Goal: Information Seeking & Learning: Learn about a topic

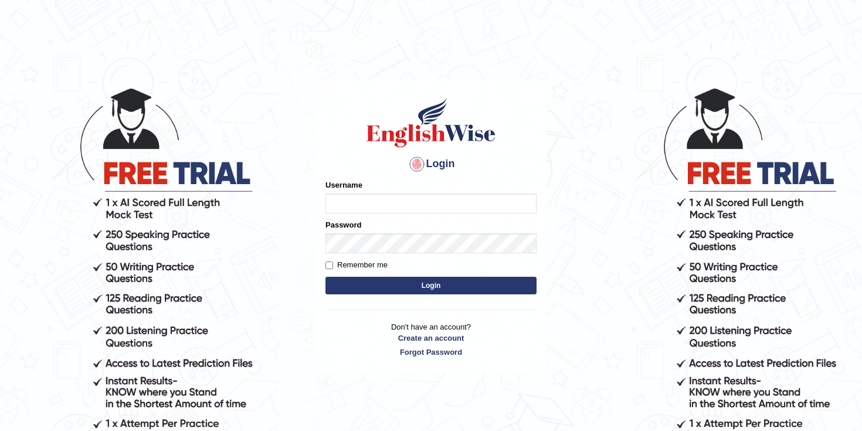
click at [380, 199] on input "Username" at bounding box center [430, 203] width 211 height 20
type input "hamnarashid"
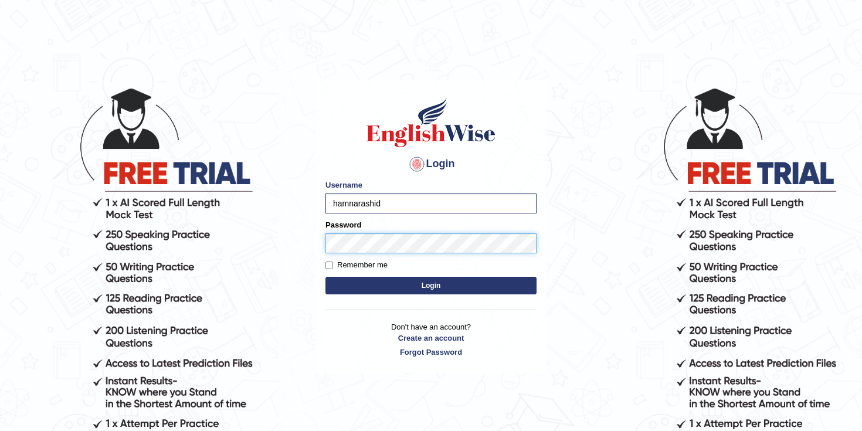
click at [325, 277] on button "Login" at bounding box center [430, 286] width 211 height 18
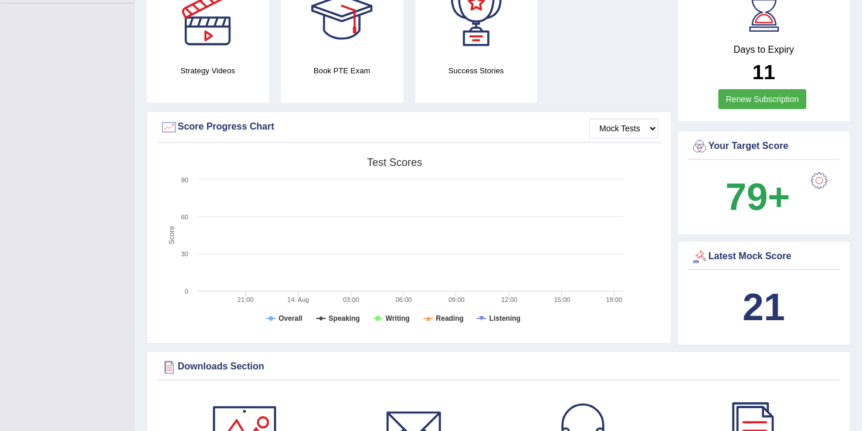
scroll to position [328, 0]
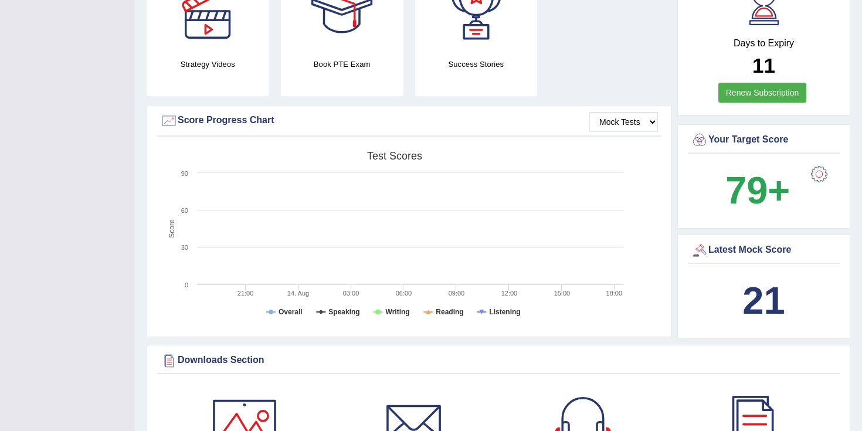
click at [779, 94] on link "Renew Subscription" at bounding box center [762, 93] width 89 height 20
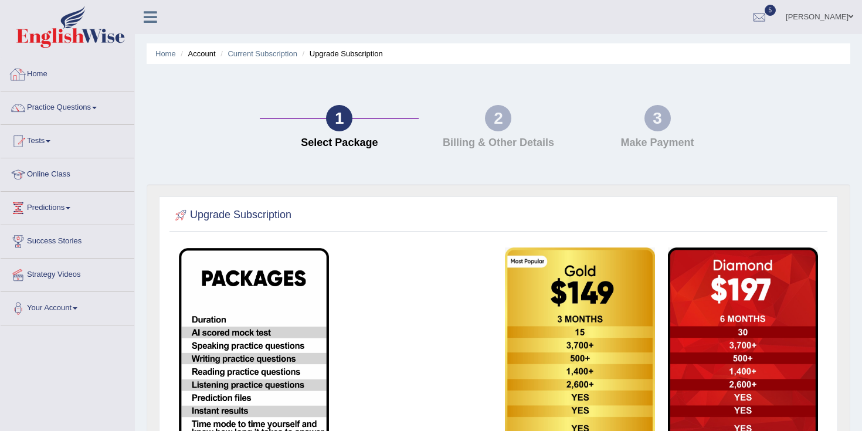
click at [53, 72] on link "Home" at bounding box center [68, 72] width 134 height 29
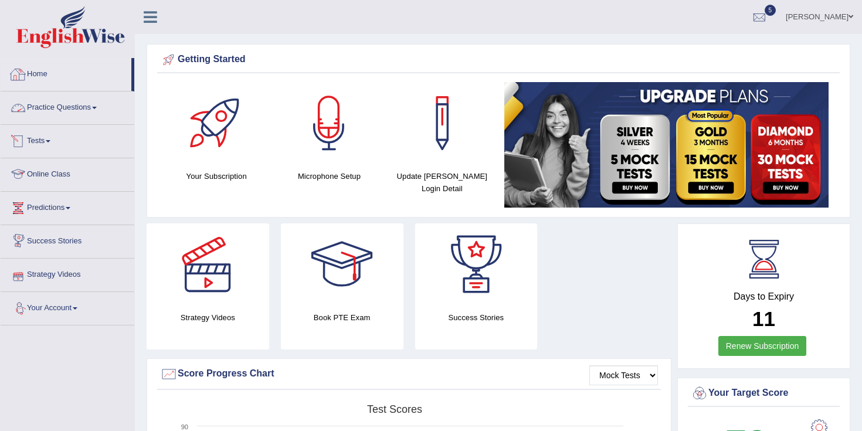
click at [63, 109] on link "Practice Questions" at bounding box center [68, 105] width 134 height 29
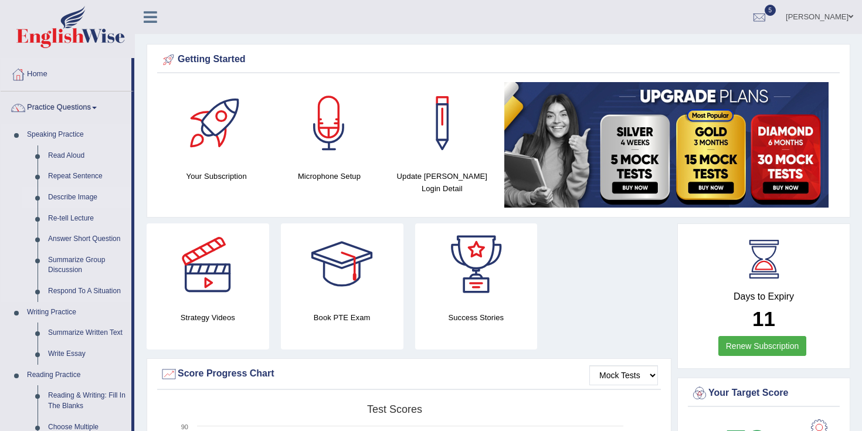
click at [70, 196] on link "Describe Image" at bounding box center [87, 197] width 89 height 21
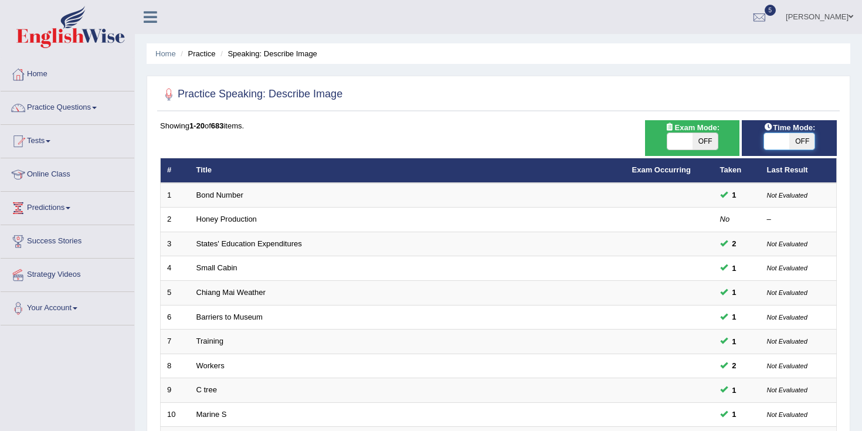
click at [781, 136] on span at bounding box center [776, 141] width 25 height 16
checkbox input "true"
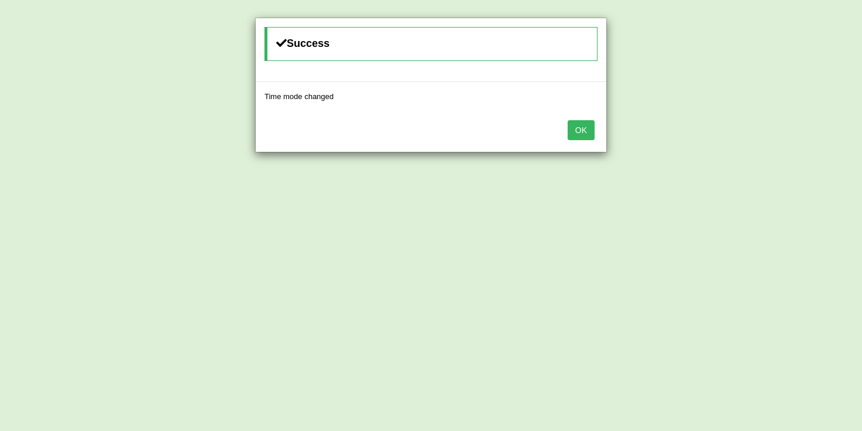
click at [580, 131] on button "OK" at bounding box center [580, 130] width 27 height 20
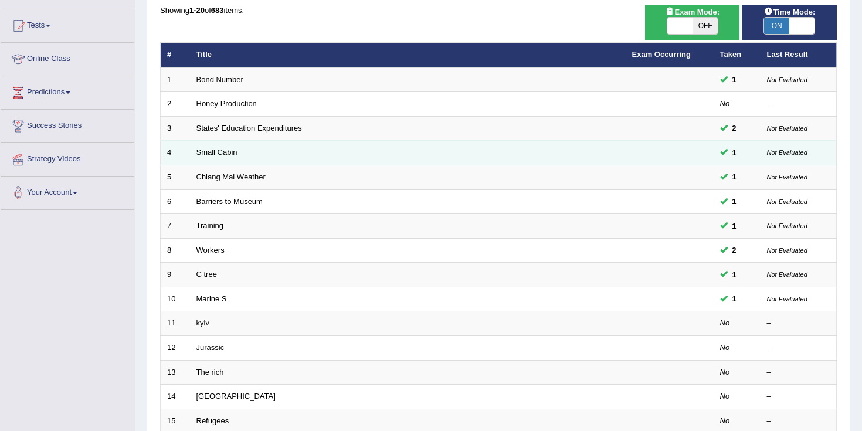
scroll to position [165, 0]
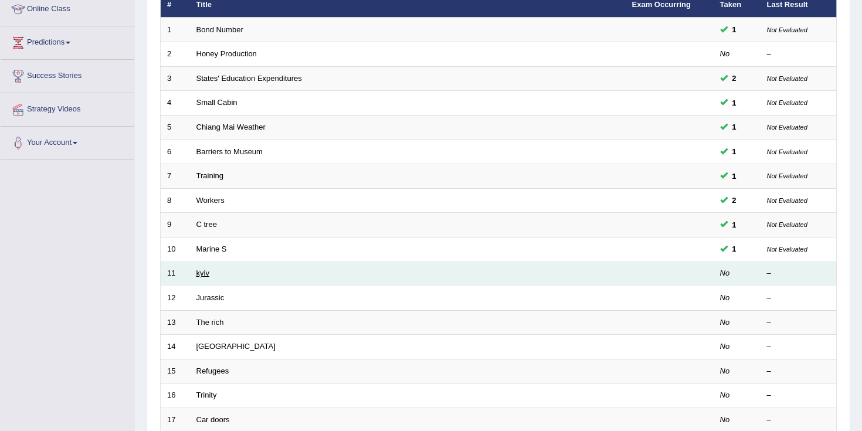
click at [202, 272] on link "kyiv" at bounding box center [202, 272] width 13 height 9
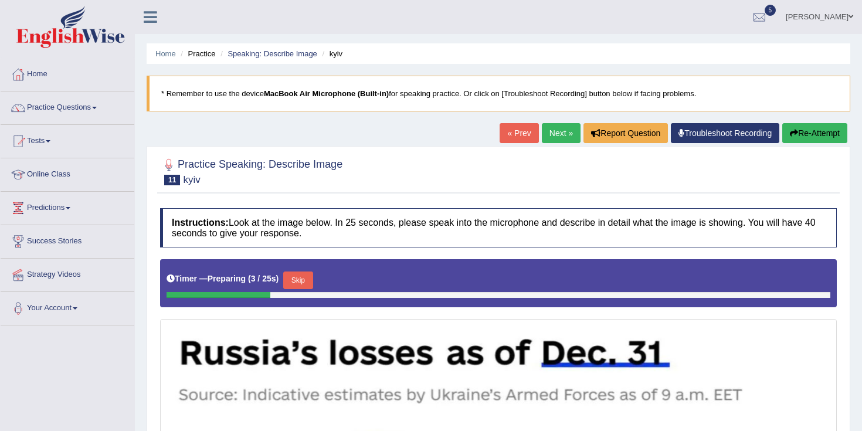
click at [557, 131] on link "Next »" at bounding box center [561, 133] width 39 height 20
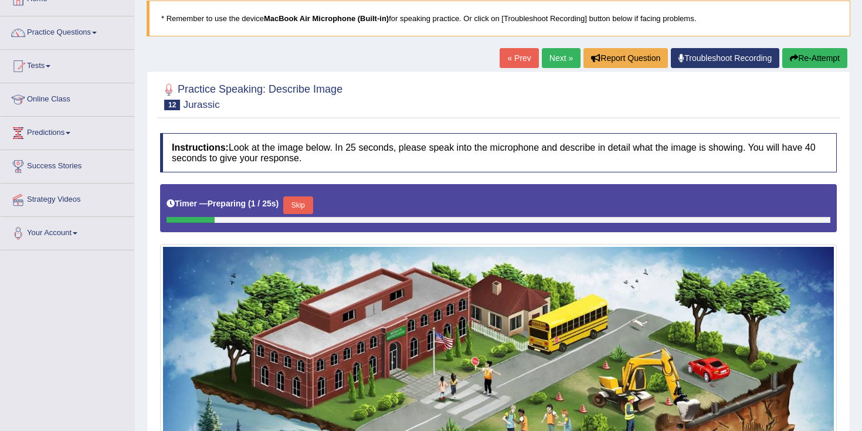
scroll to position [72, 0]
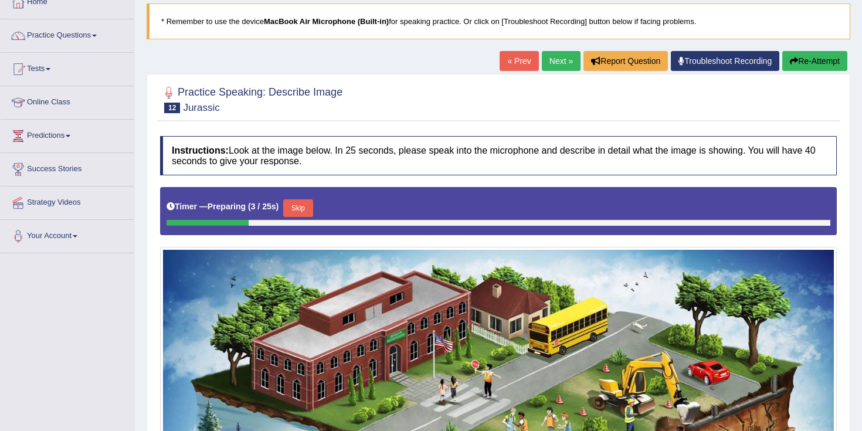
click at [542, 56] on link "Next »" at bounding box center [561, 61] width 39 height 20
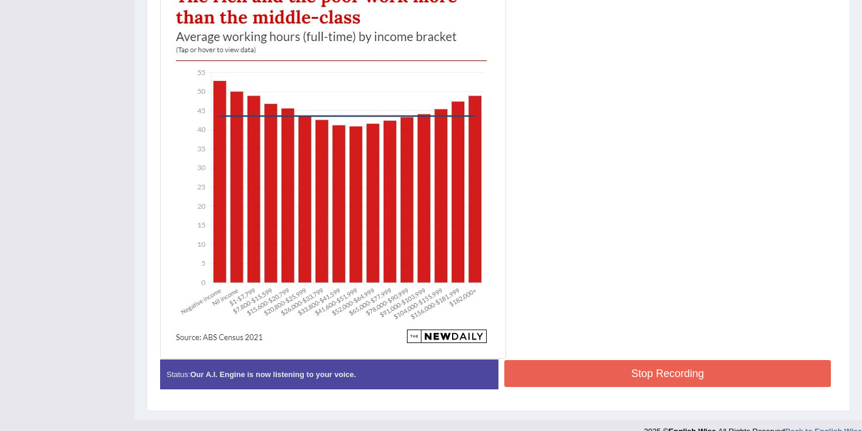
scroll to position [344, 0]
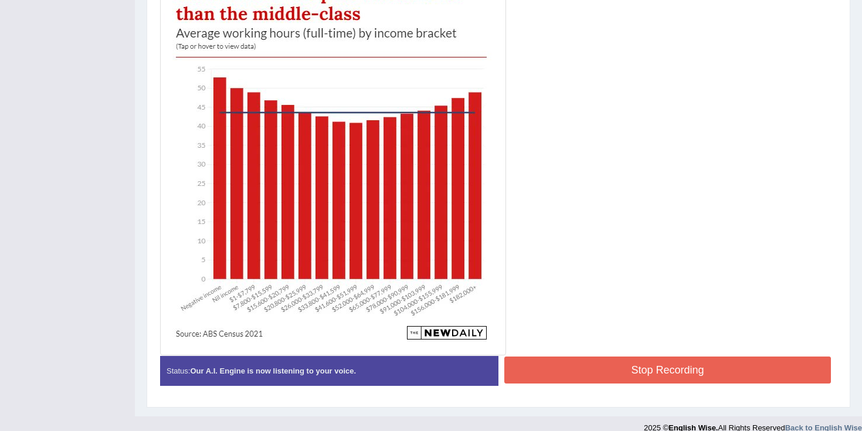
click at [675, 376] on button "Stop Recording" at bounding box center [667, 369] width 327 height 27
